Goal: Task Accomplishment & Management: Complete application form

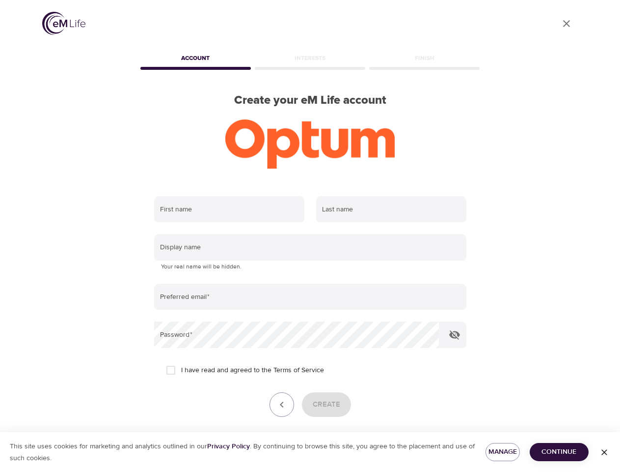
click at [229, 209] on input "text" at bounding box center [229, 209] width 150 height 27
click at [391, 209] on input "text" at bounding box center [391, 209] width 150 height 27
click at [310, 247] on input "text" at bounding box center [310, 247] width 312 height 27
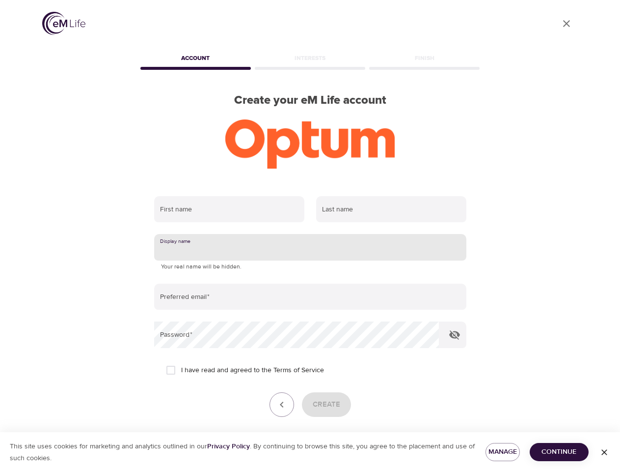
click at [310, 297] on input "email" at bounding box center [310, 296] width 312 height 27
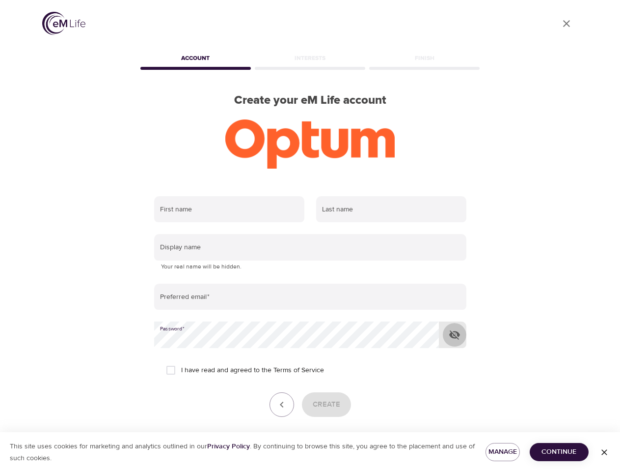
click at [455, 334] on icon "button" at bounding box center [455, 335] width 12 height 12
click at [282, 404] on icon "button" at bounding box center [282, 404] width 12 height 12
click at [326, 404] on div "Create" at bounding box center [310, 404] width 312 height 25
click at [503, 451] on span "Manage" at bounding box center [503, 451] width 19 height 12
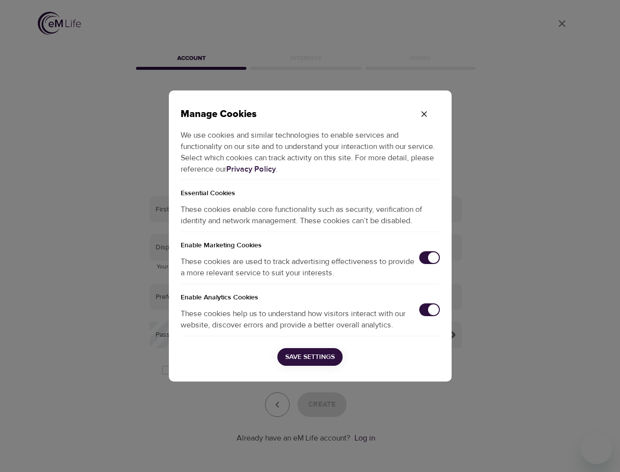
click at [559, 451] on div "Manage Cookies We use cookies and similar technologies to enable services and f…" at bounding box center [310, 236] width 620 height 472
